Goal: Information Seeking & Learning: Learn about a topic

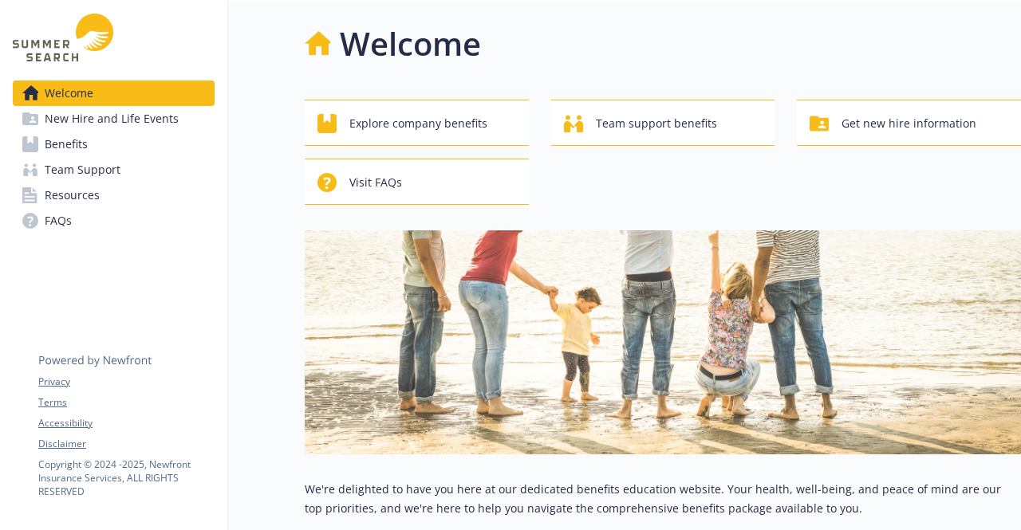
click at [105, 148] on link "Benefits" at bounding box center [114, 145] width 202 height 26
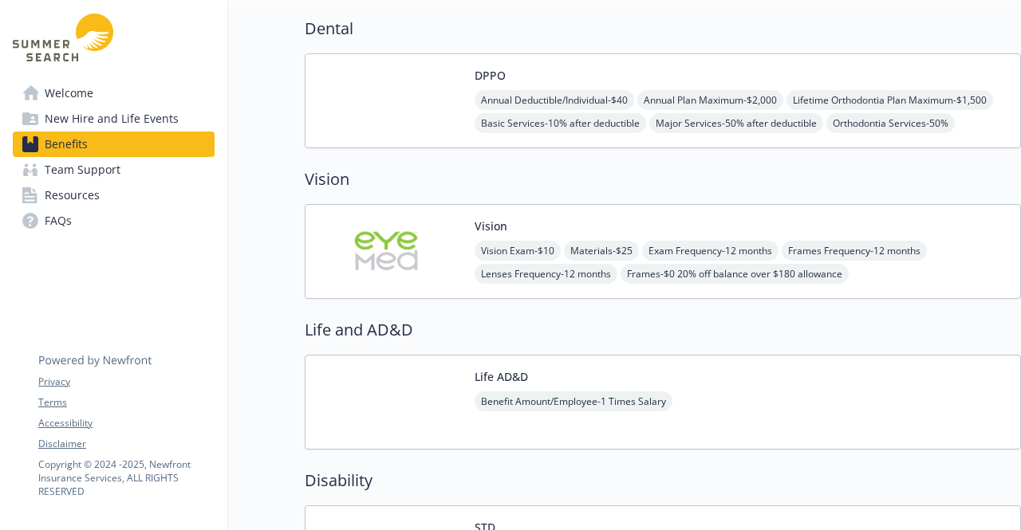
scroll to position [479, 0]
